Goal: Find contact information: Find contact information

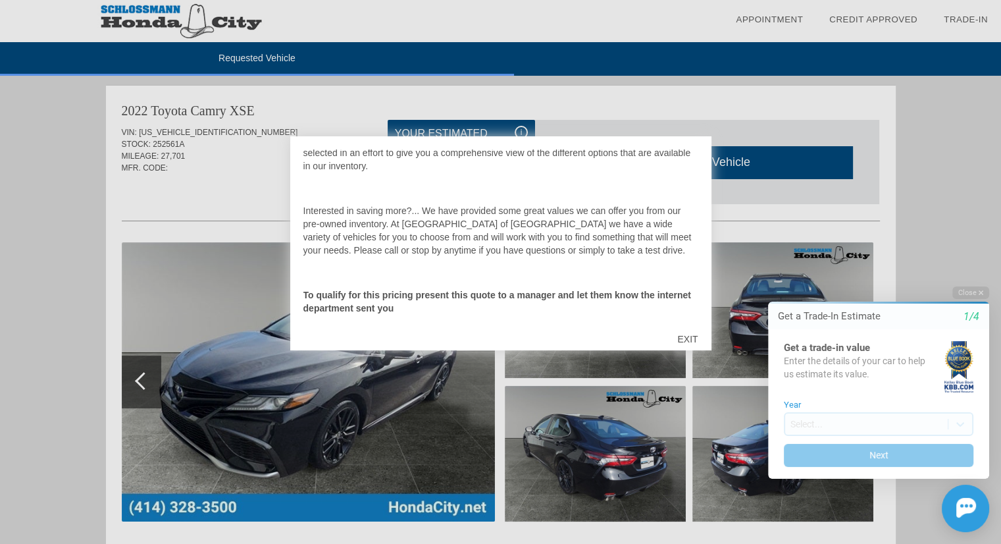
scroll to position [145, 0]
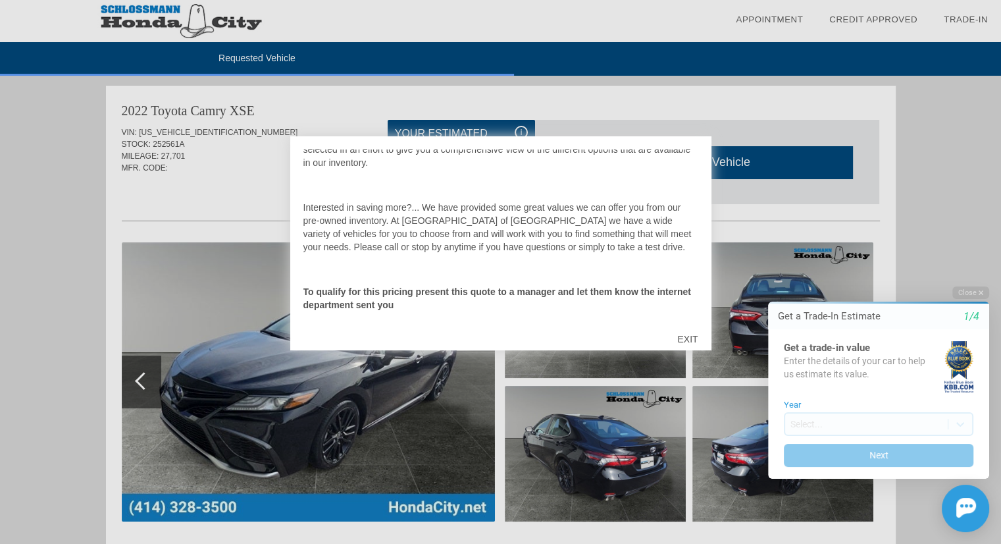
click at [682, 337] on div "EXIT" at bounding box center [687, 338] width 47 height 39
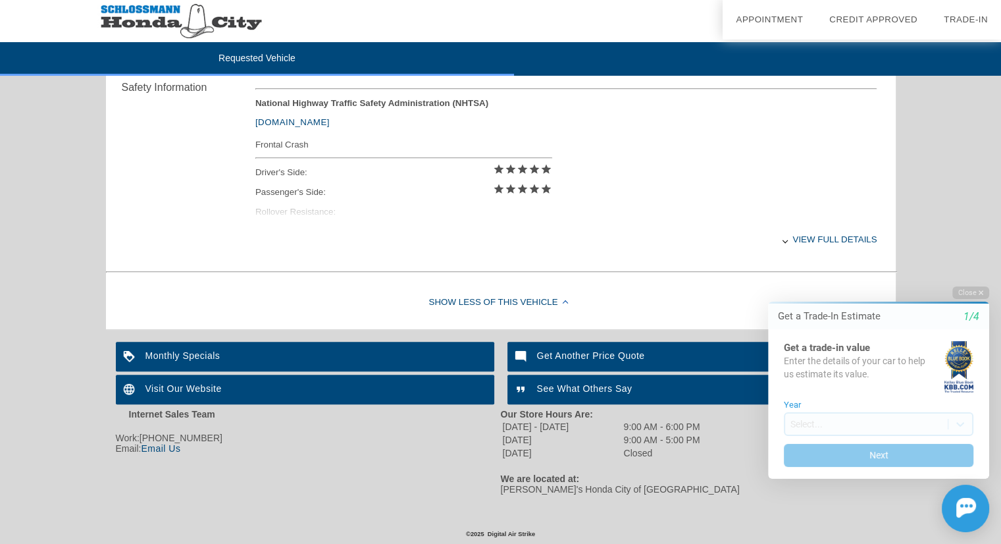
scroll to position [555, 0]
click at [982, 289] on icon "button" at bounding box center [981, 292] width 5 height 7
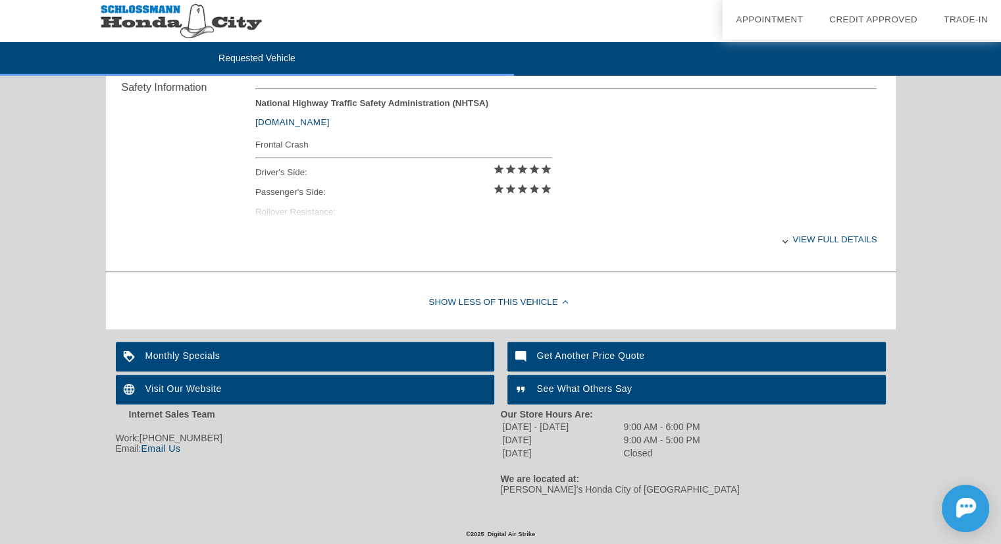
click at [825, 230] on div "View full details" at bounding box center [566, 239] width 622 height 32
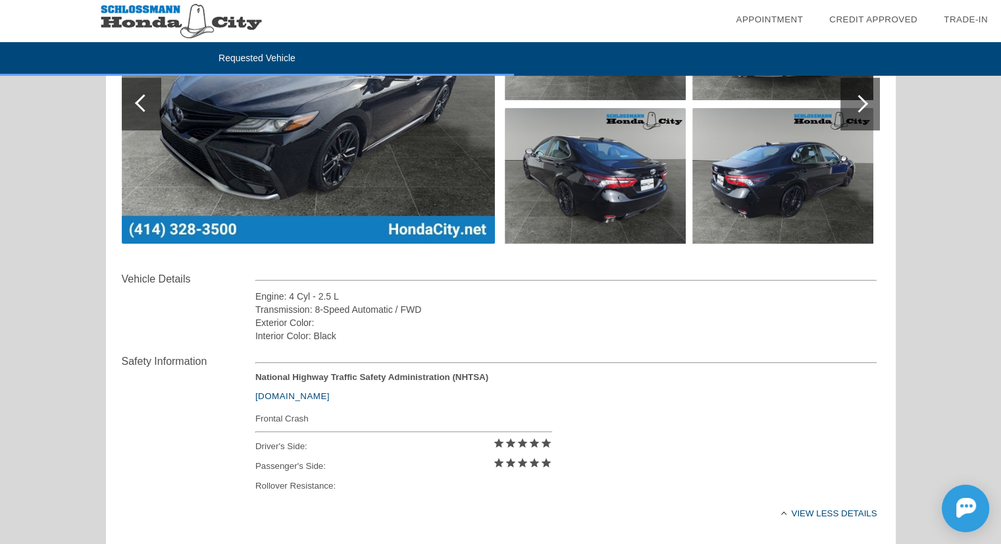
scroll to position [0, 0]
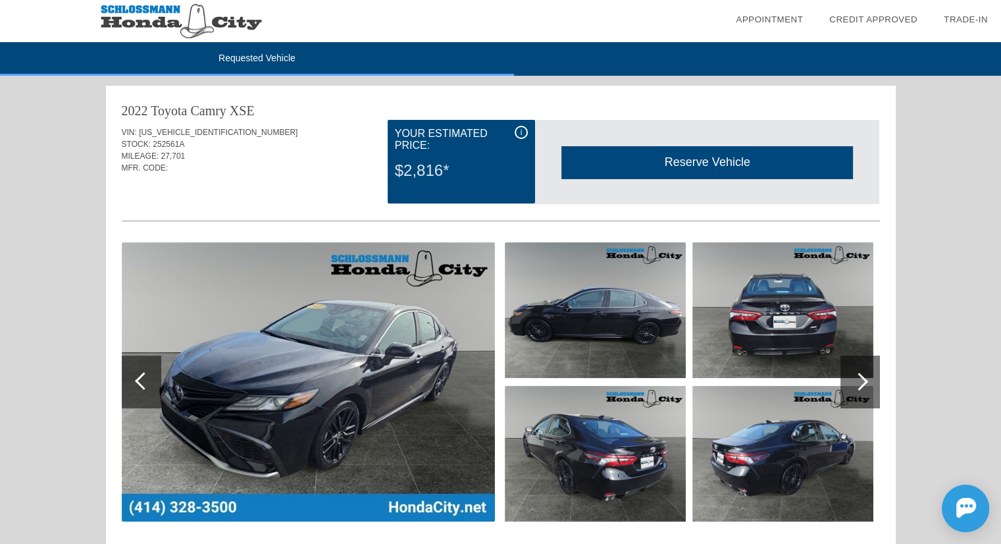
click at [521, 128] on span "i" at bounding box center [522, 132] width 2 height 9
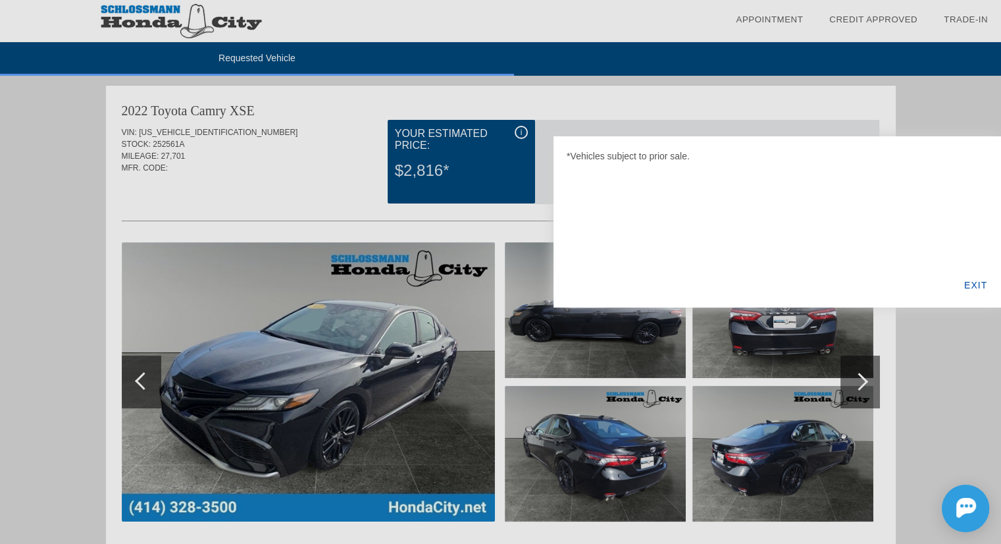
click at [540, 101] on div at bounding box center [500, 272] width 1001 height 544
click at [521, 137] on div at bounding box center [500, 272] width 1001 height 544
click at [521, 128] on div at bounding box center [500, 272] width 1001 height 544
click at [979, 294] on div "EXIT" at bounding box center [976, 285] width 51 height 45
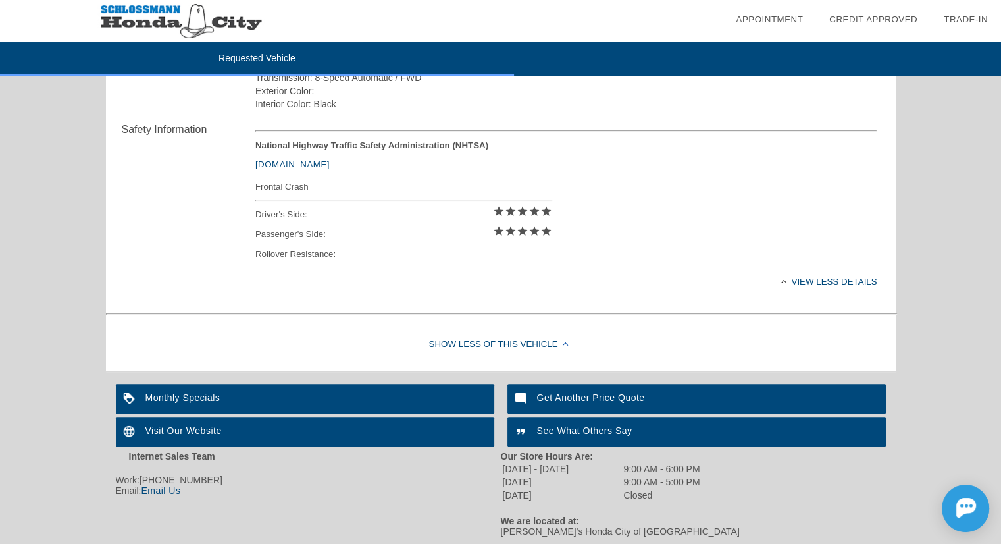
scroll to position [554, 0]
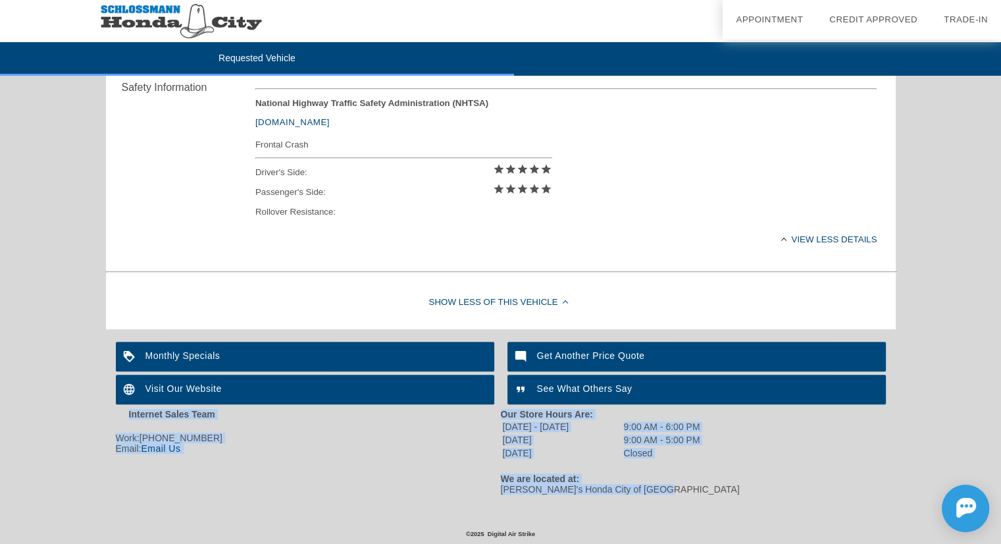
drag, startPoint x: 656, startPoint y: 495, endPoint x: 102, endPoint y: 417, distance: 559.0
click at [392, 438] on div "Work: [PHONE_NUMBER]" at bounding box center [308, 437] width 385 height 11
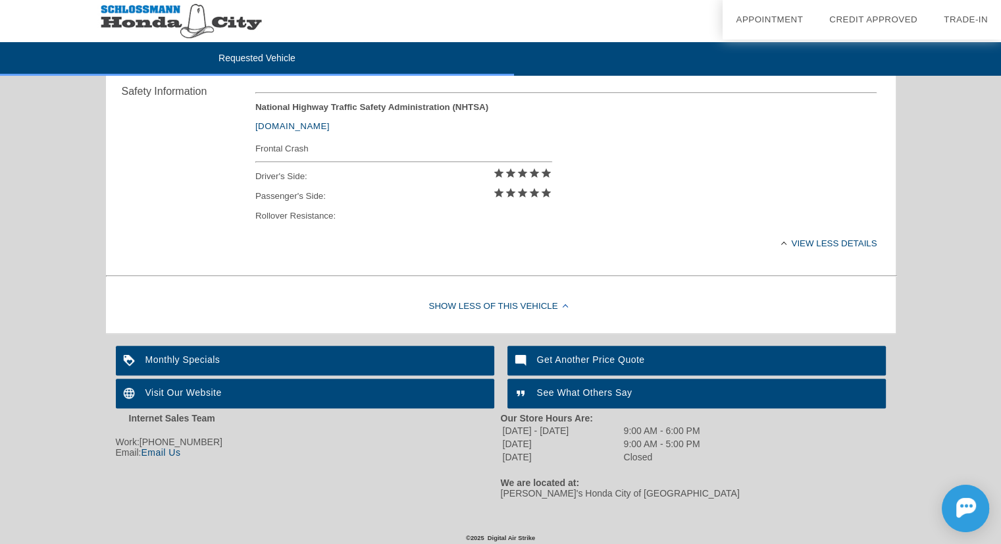
scroll to position [0, 0]
